Goal: Task Accomplishment & Management: Use online tool/utility

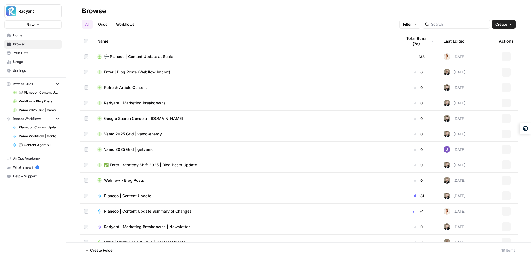
click at [135, 57] on span "💬 Planeco | Content Update at Scale" at bounding box center [138, 57] width 69 height 6
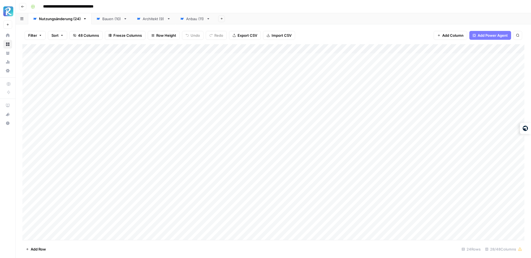
click at [155, 18] on div "Architekt (9)" at bounding box center [154, 19] width 22 height 6
click at [483, 49] on div "Add Column" at bounding box center [273, 76] width 502 height 65
click at [456, 82] on span "Edit" at bounding box center [478, 83] width 48 height 6
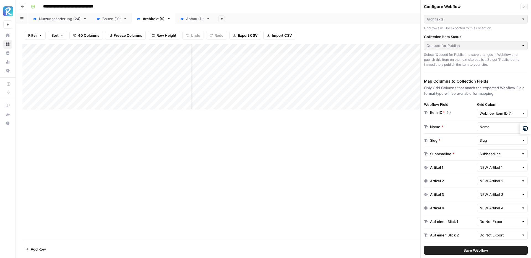
scroll to position [0, 74]
click at [490, 154] on input "text" at bounding box center [499, 154] width 40 height 6
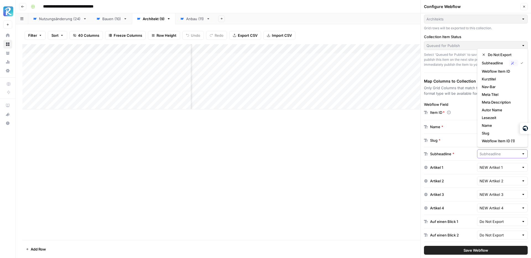
click at [494, 154] on input "text" at bounding box center [499, 154] width 40 height 6
type input "Subheadline"
click at [470, 142] on div "Slug *" at bounding box center [449, 141] width 51 height 6
click at [494, 153] on input "text" at bounding box center [499, 154] width 40 height 6
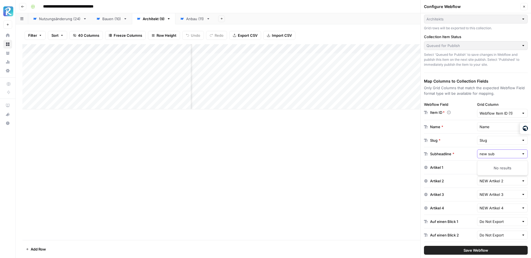
type input "Subheadline"
click at [466, 146] on div "Slug * Slug" at bounding box center [476, 141] width 104 height 14
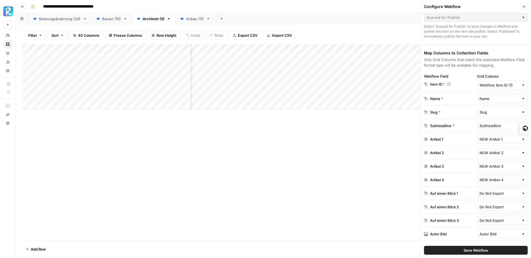
click at [360, 48] on div "Add Column" at bounding box center [273, 76] width 502 height 65
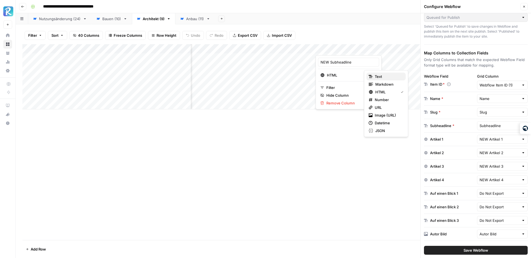
click at [381, 76] on span "Text" at bounding box center [387, 77] width 27 height 6
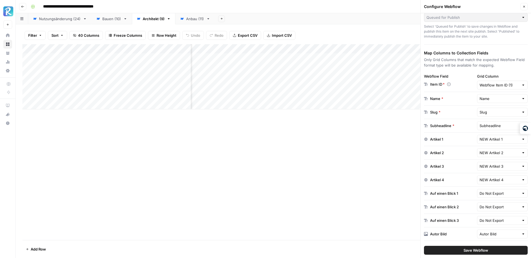
click at [353, 57] on div "Add Column" at bounding box center [273, 76] width 502 height 65
click at [356, 57] on div "Add Column" at bounding box center [273, 76] width 502 height 65
click at [356, 57] on body "**********" at bounding box center [265, 129] width 531 height 258
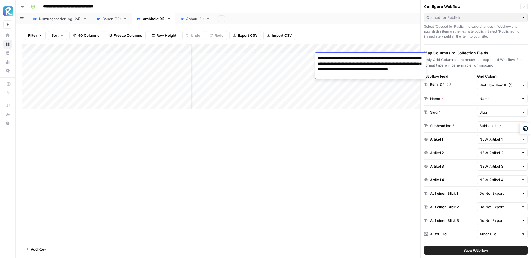
drag, startPoint x: 416, startPoint y: 69, endPoint x: 405, endPoint y: 65, distance: 12.6
click at [405, 65] on textarea "**********" at bounding box center [370, 66] width 111 height 24
click at [368, 69] on textarea "**********" at bounding box center [370, 63] width 111 height 19
type textarea "**********"
click at [356, 110] on div "Add Column" at bounding box center [273, 142] width 502 height 196
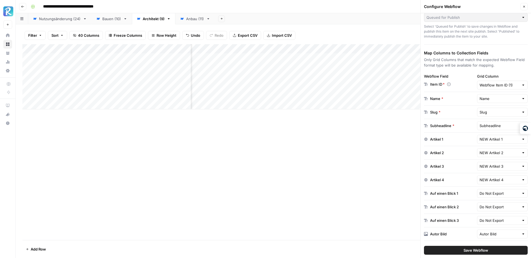
click at [344, 68] on div "Add Column" at bounding box center [273, 76] width 502 height 65
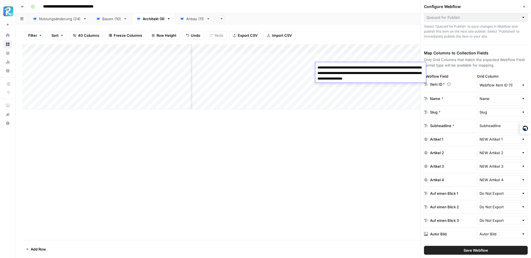
click at [355, 151] on div "Add Column" at bounding box center [273, 142] width 502 height 196
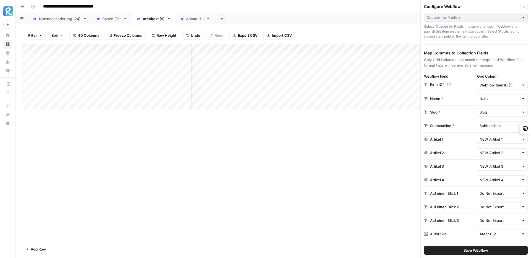
click at [339, 75] on div "Add Column" at bounding box center [273, 76] width 502 height 65
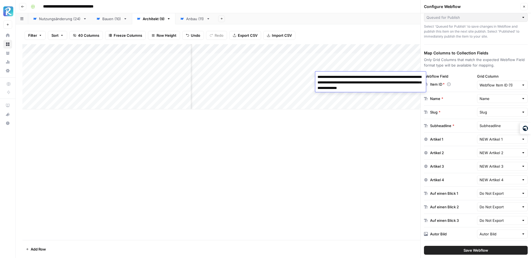
click at [341, 139] on div "Add Column" at bounding box center [273, 142] width 502 height 196
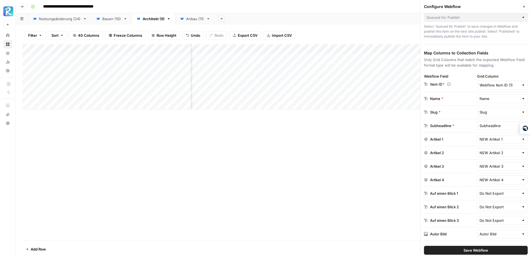
click at [339, 86] on div "Add Column" at bounding box center [273, 76] width 502 height 65
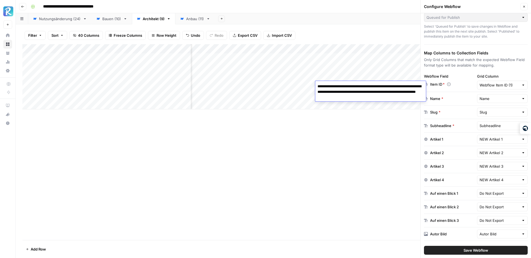
click at [343, 160] on div "Add Column" at bounding box center [273, 142] width 502 height 196
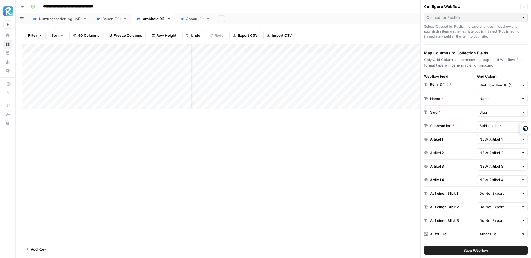
click at [342, 94] on div "Add Column" at bounding box center [273, 76] width 502 height 65
click at [353, 143] on div "Add Column" at bounding box center [273, 142] width 502 height 196
click at [464, 127] on div "Subheadline *" at bounding box center [449, 126] width 51 height 6
click at [491, 127] on input "text" at bounding box center [499, 126] width 40 height 6
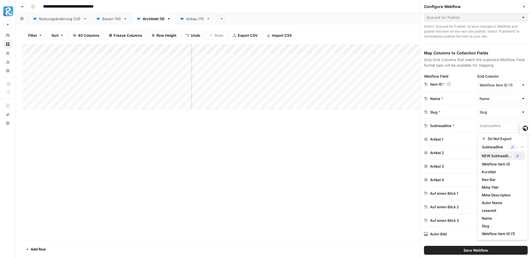
click at [502, 155] on span "NEW Subheadline" at bounding box center [496, 156] width 30 height 6
type input "NEW Subheadline"
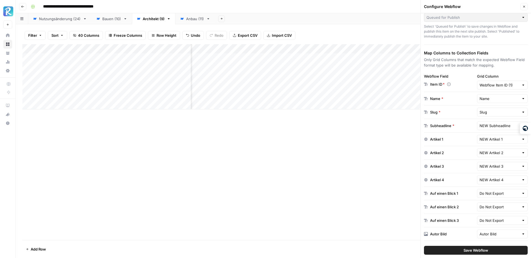
click at [466, 134] on div "Artikel 1 NEW Artikel 1" at bounding box center [476, 140] width 104 height 14
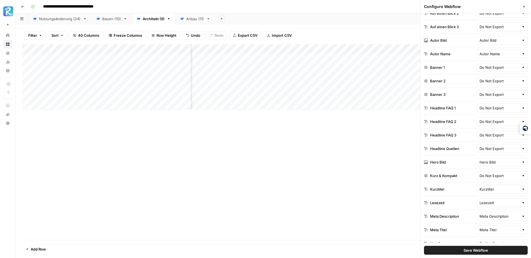
scroll to position [0, 89]
click at [498, 162] on input "text" at bounding box center [499, 162] width 40 height 6
click at [497, 175] on span "Do Not Export" at bounding box center [503, 175] width 33 height 6
type input "Do Not Export"
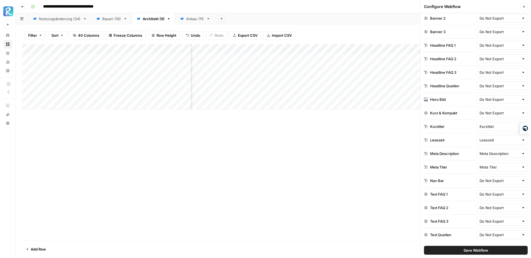
scroll to position [0, 260]
click at [494, 125] on input "text" at bounding box center [499, 127] width 40 height 6
click at [502, 139] on span "Do Not Export" at bounding box center [503, 140] width 33 height 6
type input "Do Not Export"
click at [467, 159] on div "Meta Description Meta Description" at bounding box center [476, 154] width 104 height 14
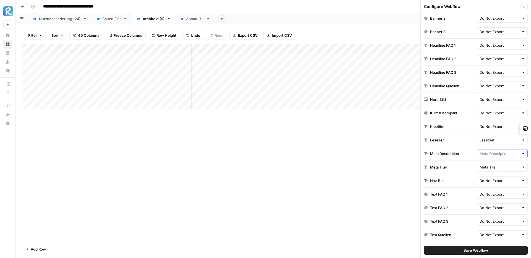
click at [487, 153] on input "text" at bounding box center [499, 154] width 40 height 6
click at [490, 43] on span "Do Not Export" at bounding box center [503, 46] width 33 height 6
type input "Do Not Export"
click at [496, 162] on div "Meta Titel Meta Titel" at bounding box center [476, 168] width 104 height 14
click at [492, 169] on input "text" at bounding box center [499, 167] width 40 height 6
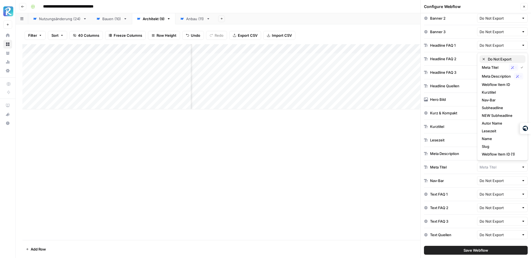
click at [486, 59] on div "Do Not Export" at bounding box center [501, 59] width 41 height 6
type input "Do Not Export"
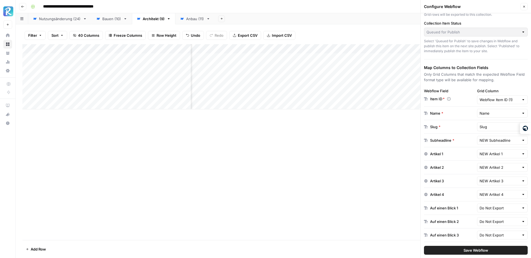
scroll to position [0, 0]
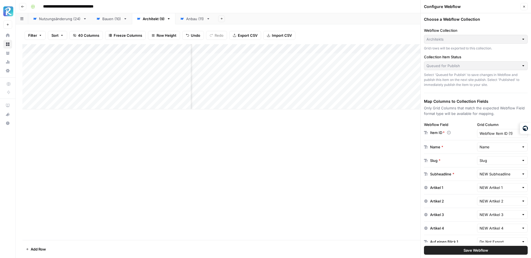
click at [474, 249] on span "Save Webflow" at bounding box center [475, 251] width 25 height 6
